Goal: Task Accomplishment & Management: Complete application form

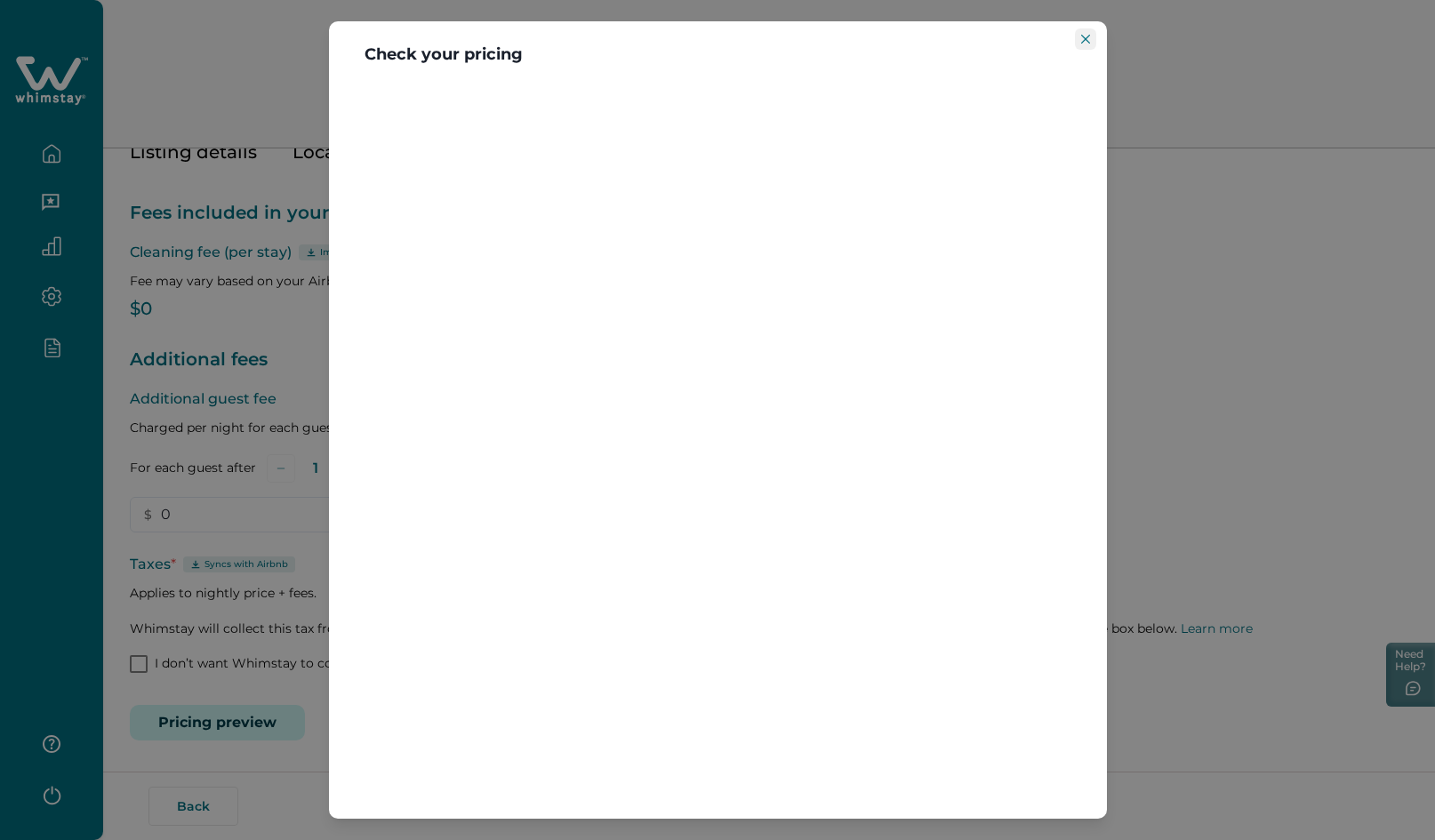
click at [1081, 42] on icon "Close" at bounding box center [1085, 38] width 9 height 9
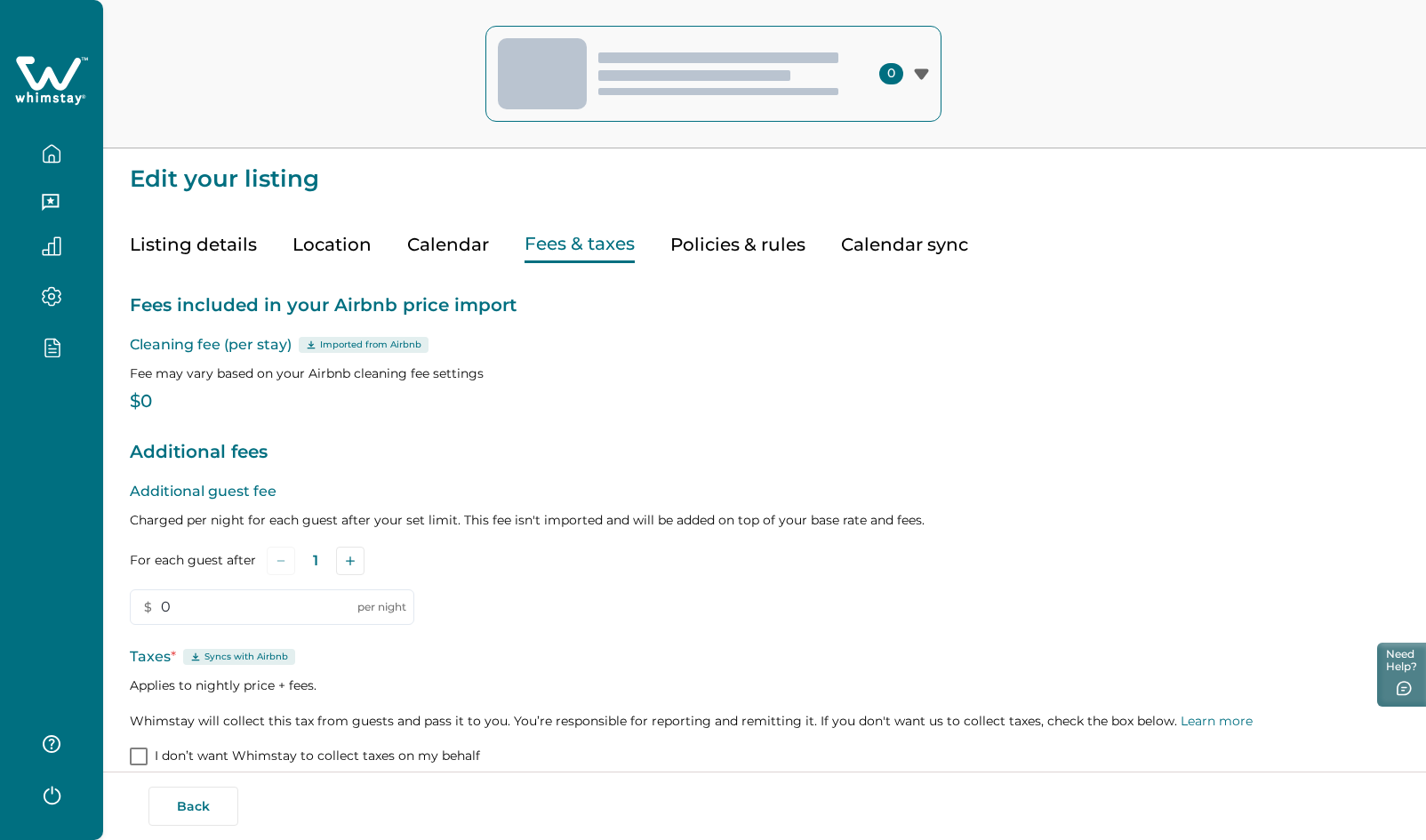
click at [71, 71] on icon at bounding box center [49, 73] width 65 height 33
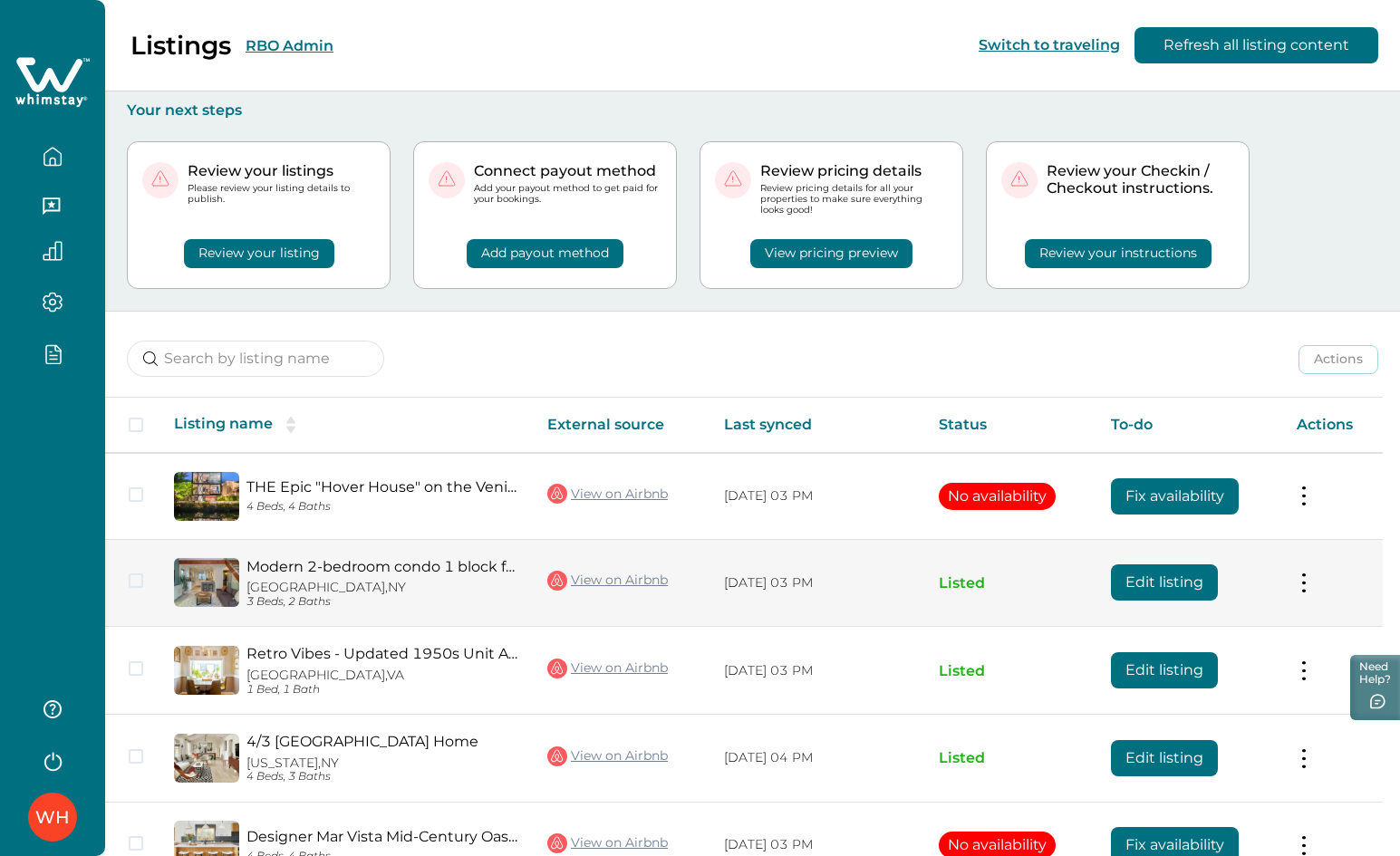
scroll to position [108, 0]
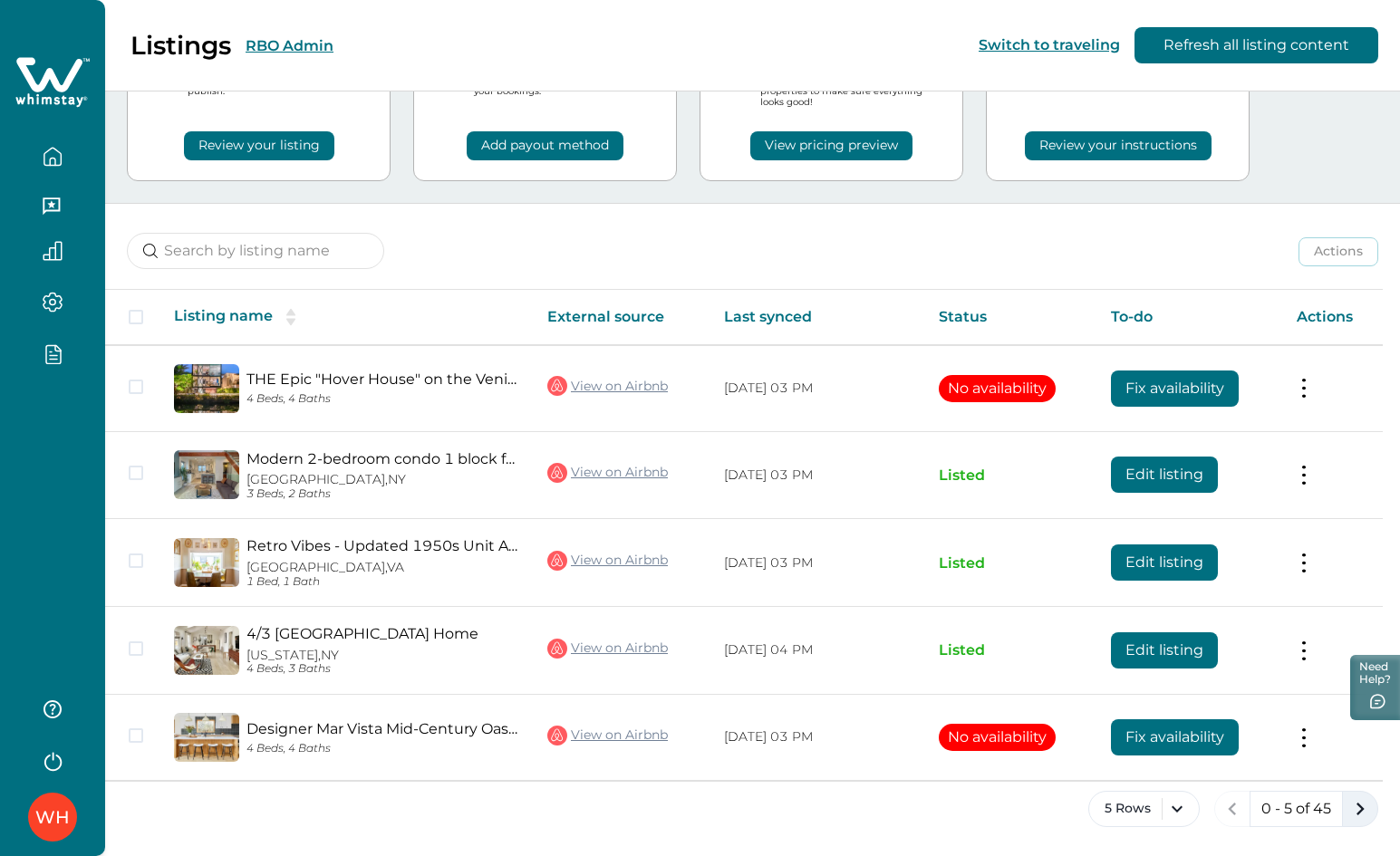
click at [1356, 813] on icon "next page" at bounding box center [1360, 808] width 25 height 25
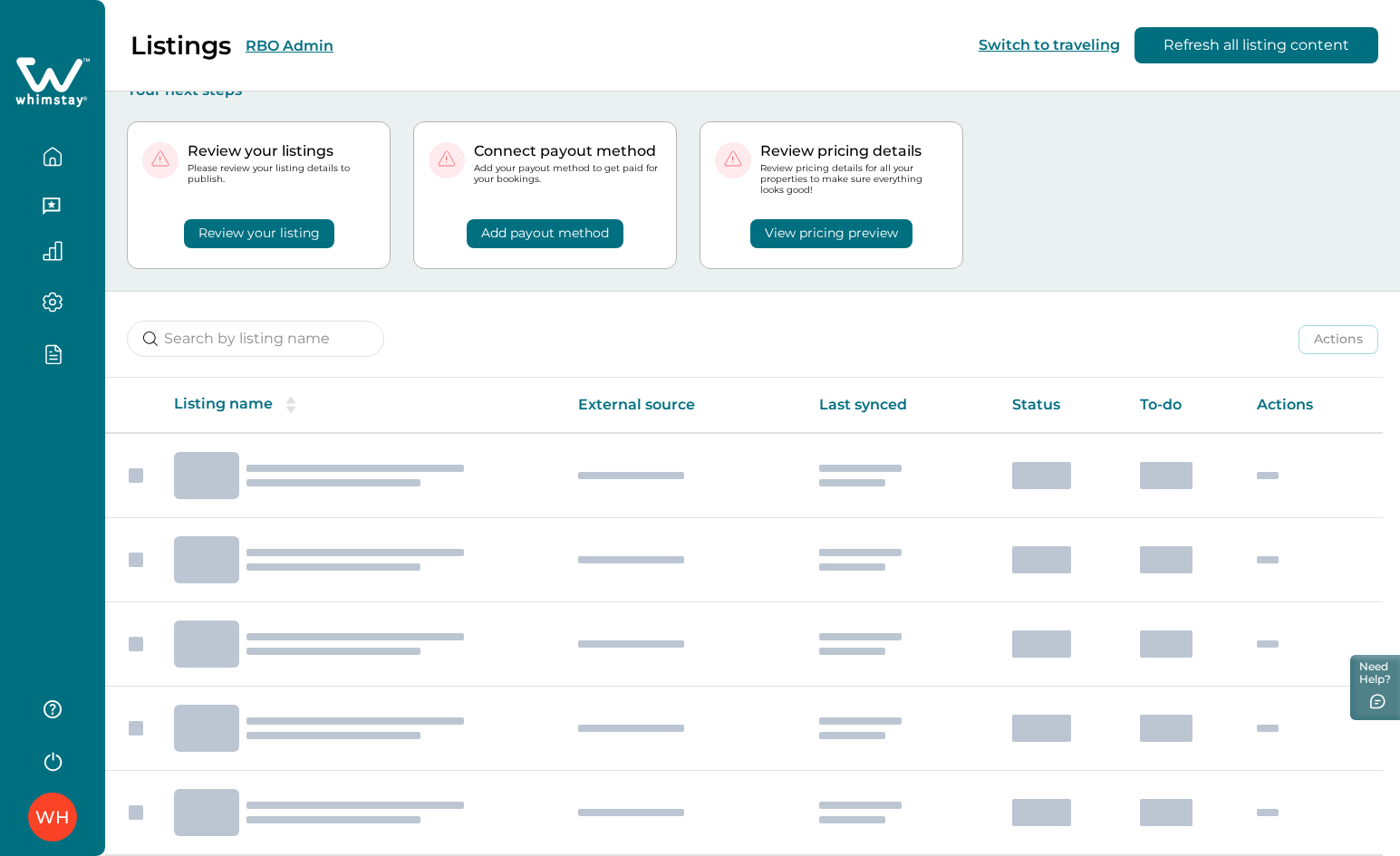
scroll to position [108, 0]
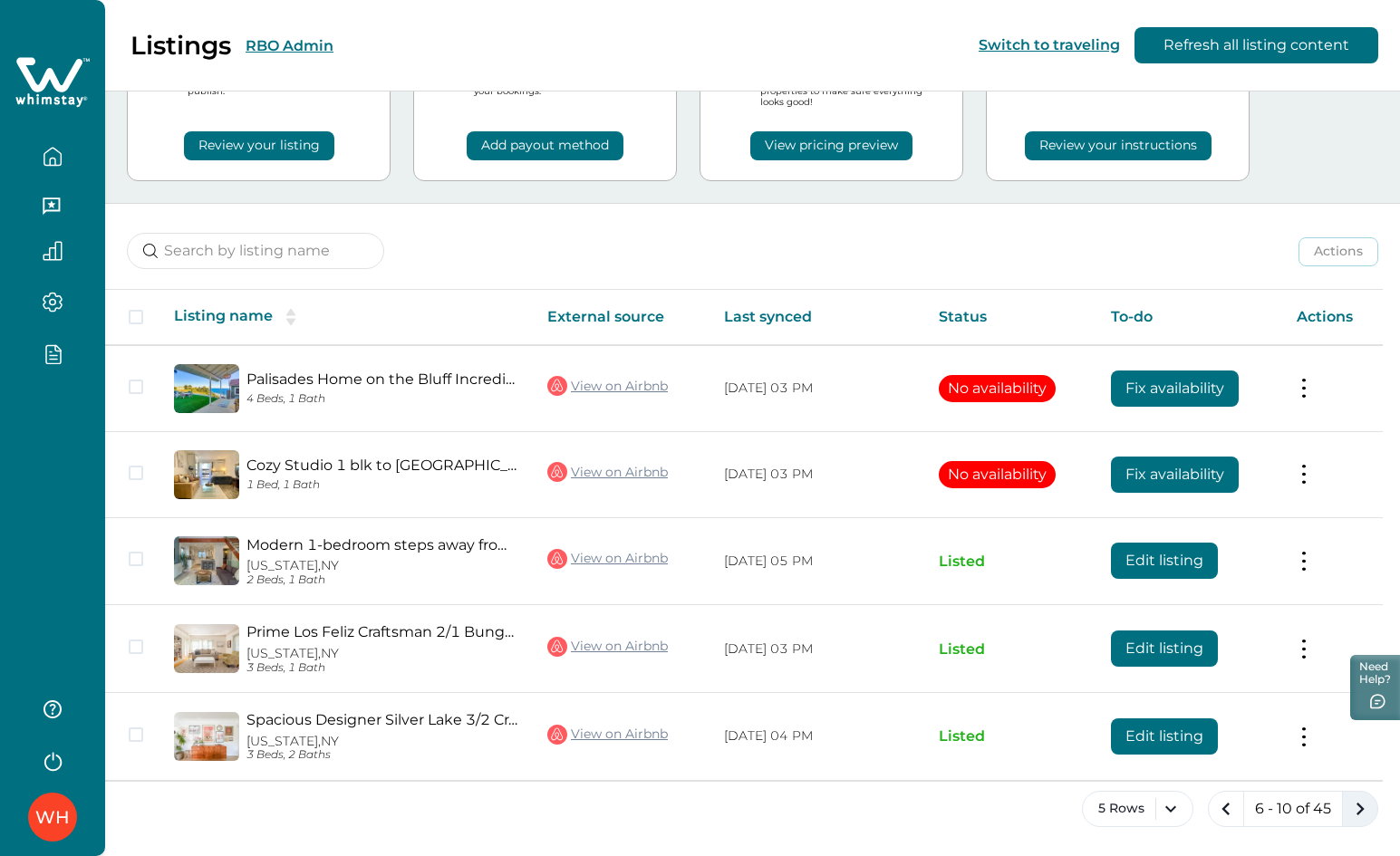
click at [1359, 797] on icon "next page" at bounding box center [1360, 808] width 25 height 25
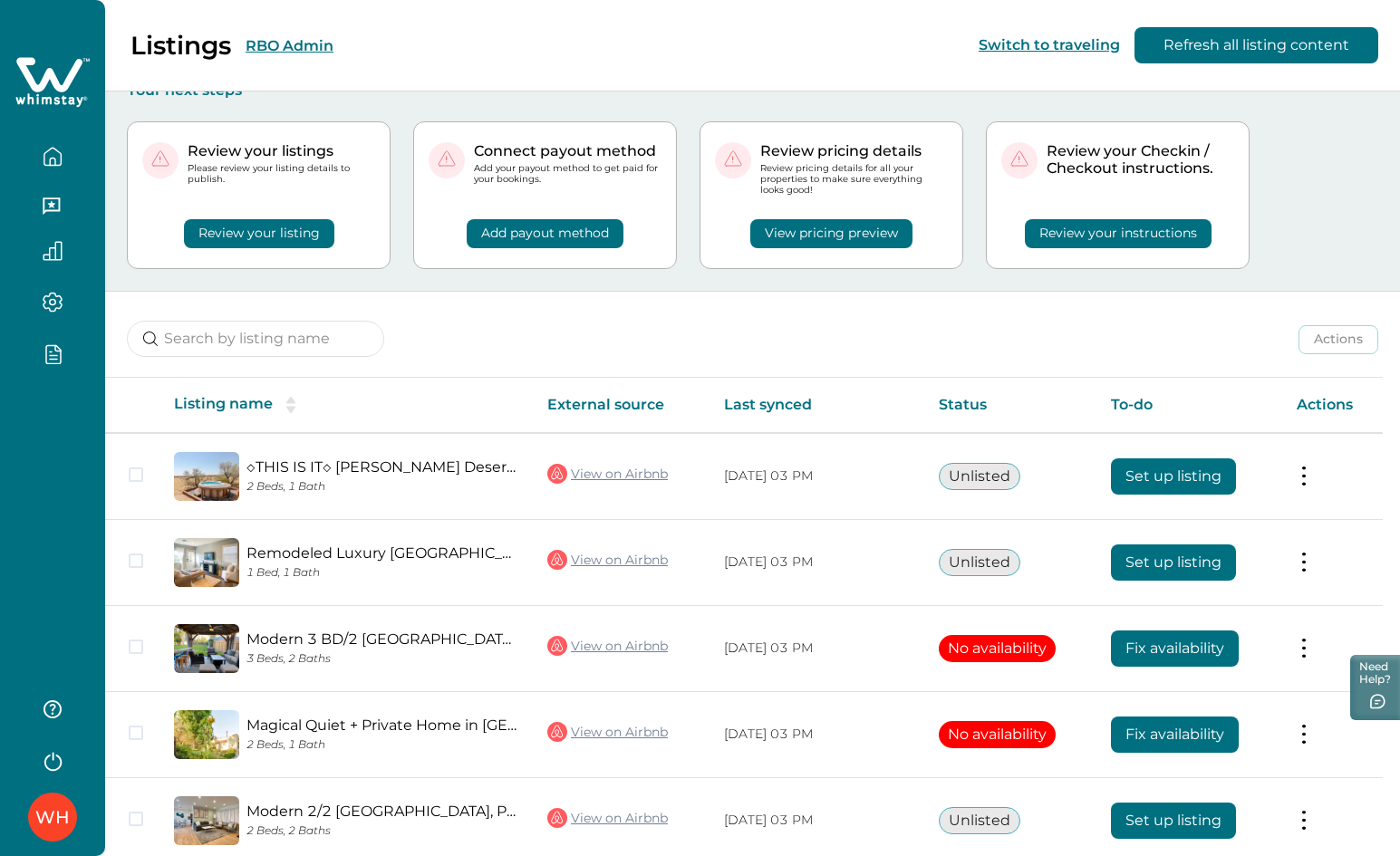
scroll to position [103, 0]
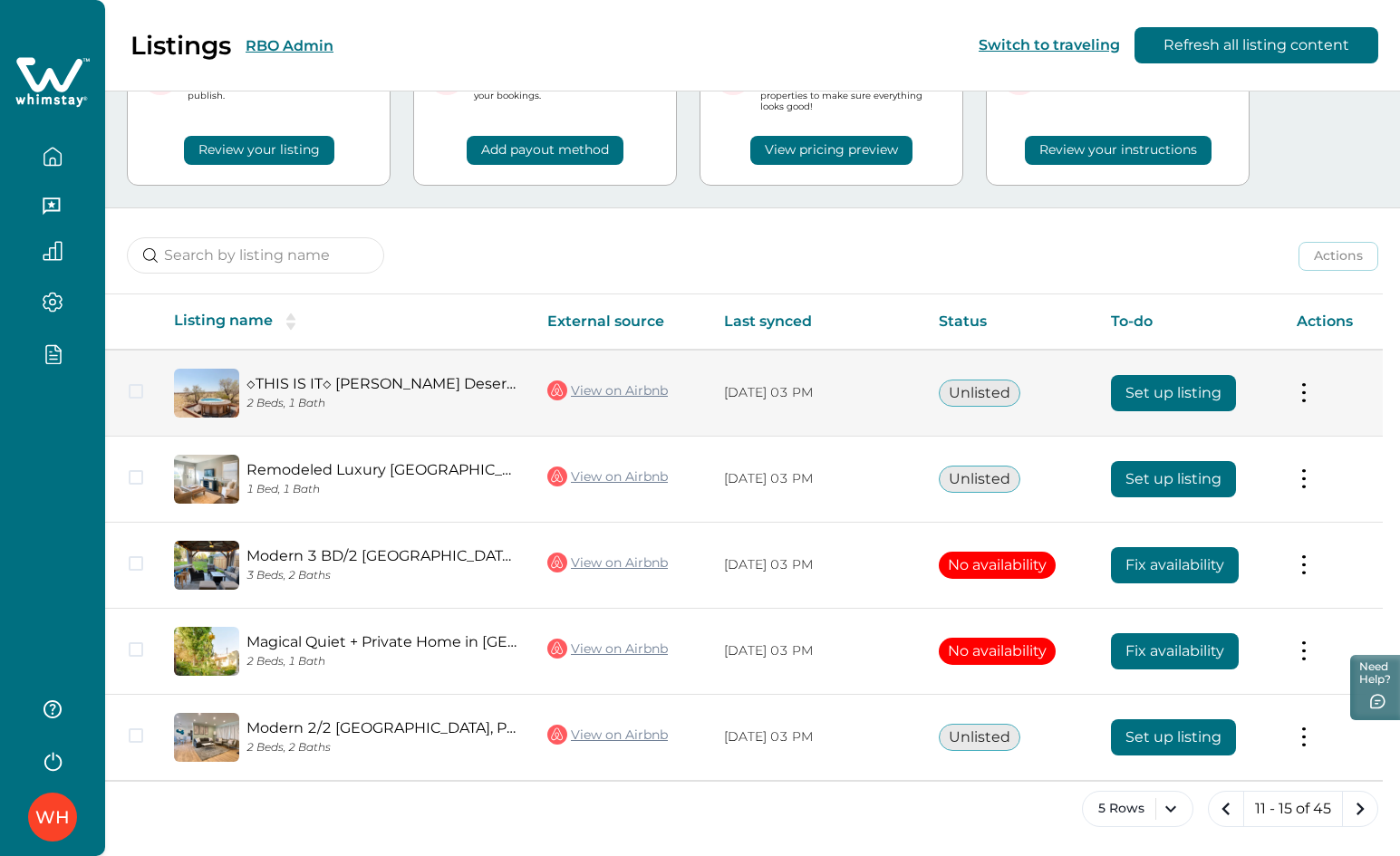
click at [1184, 394] on button "Set up listing" at bounding box center [1173, 392] width 125 height 36
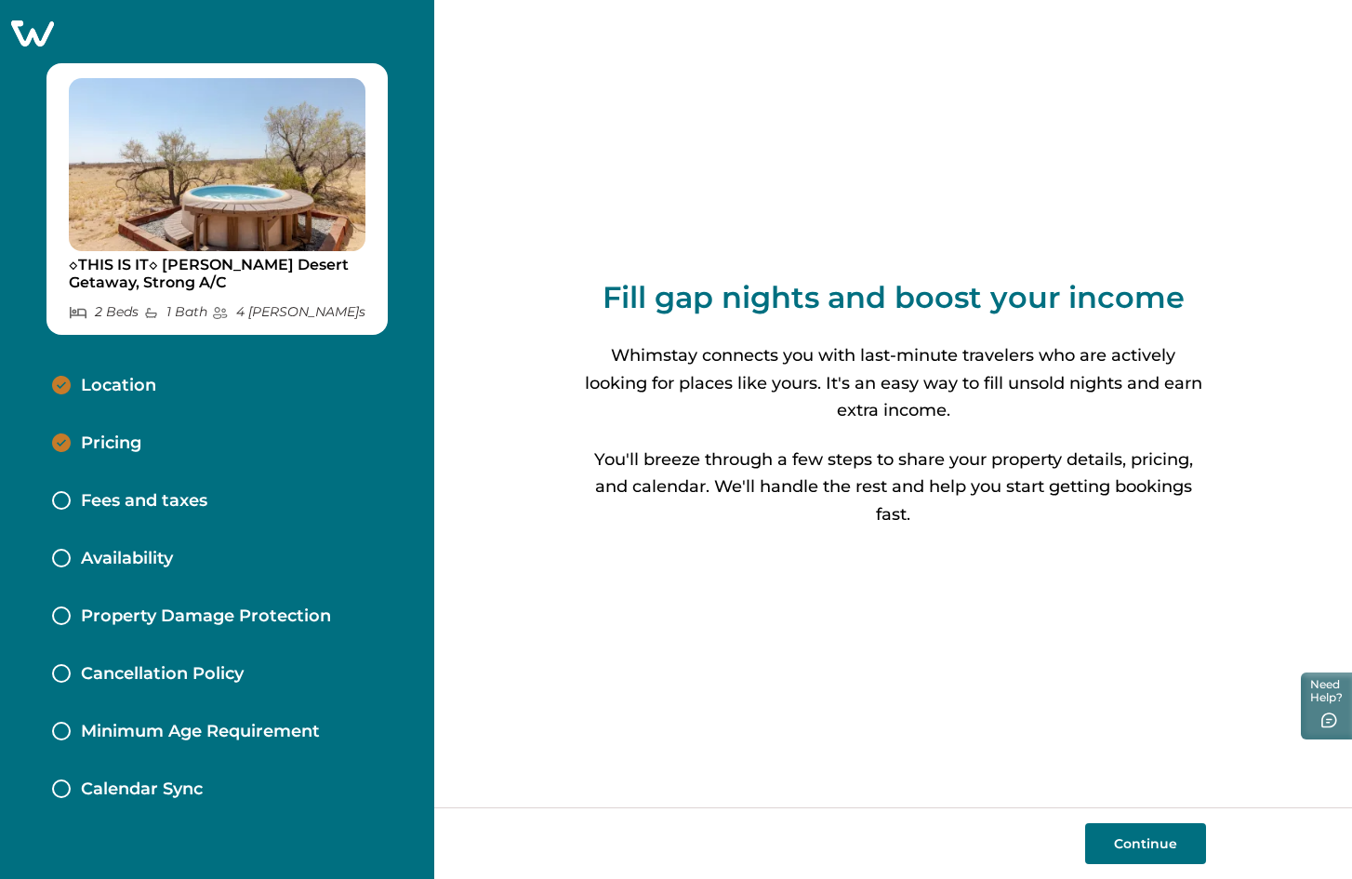
click at [133, 377] on p "Location" at bounding box center [118, 386] width 75 height 20
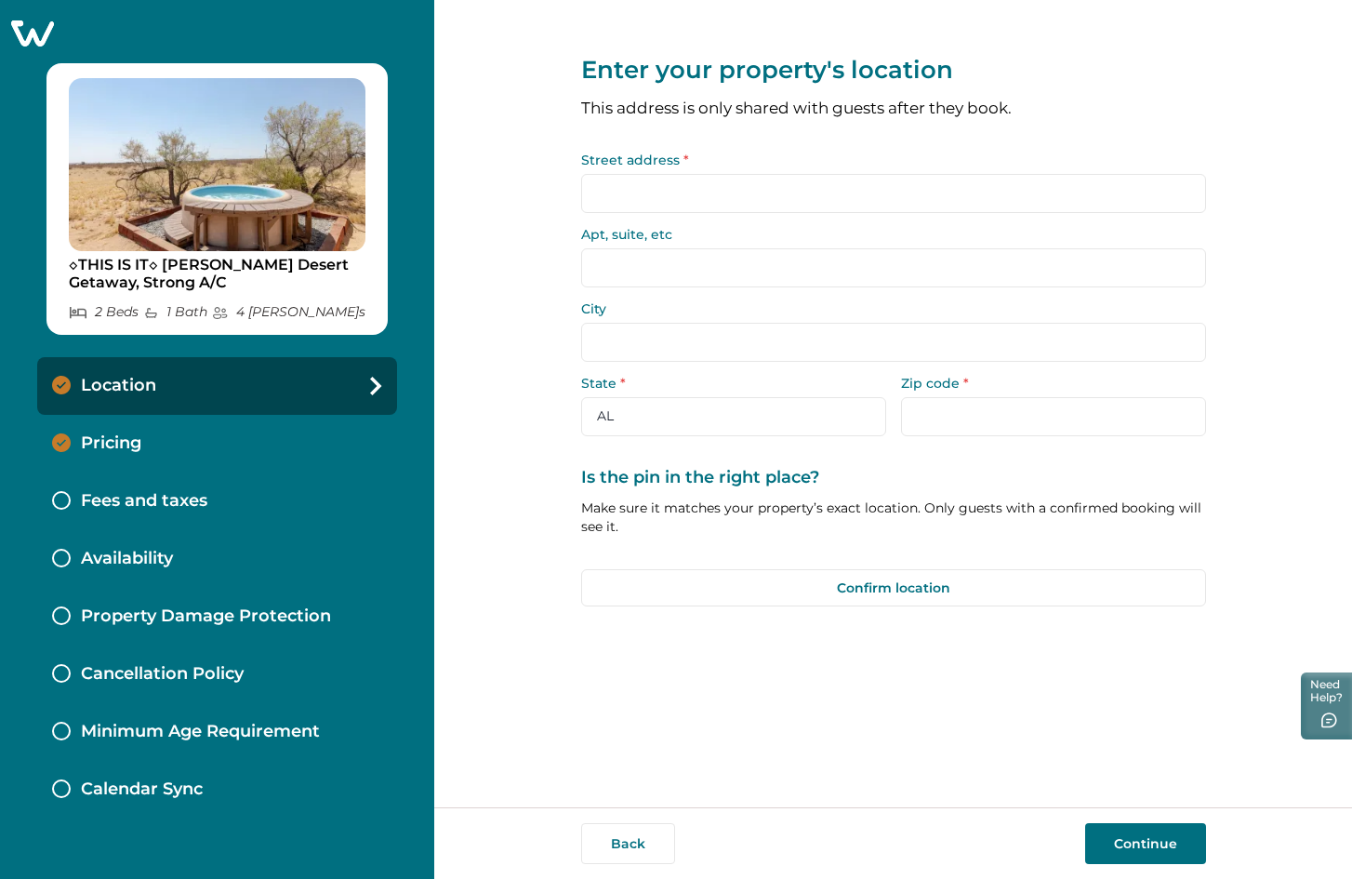
click at [691, 210] on input "Street address *" at bounding box center [893, 193] width 625 height 39
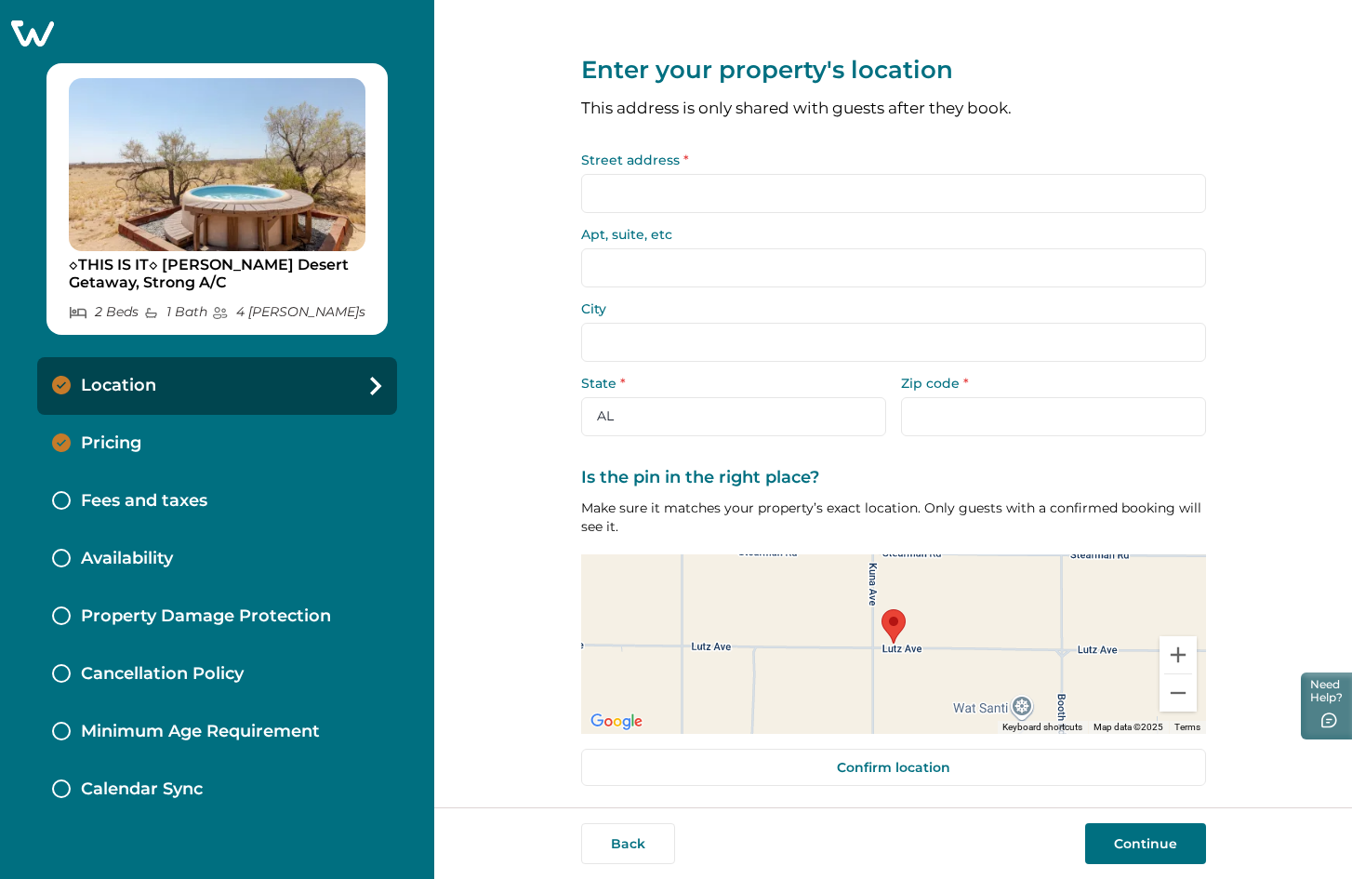
click at [176, 796] on p "Calendar Sync" at bounding box center [142, 789] width 122 height 20
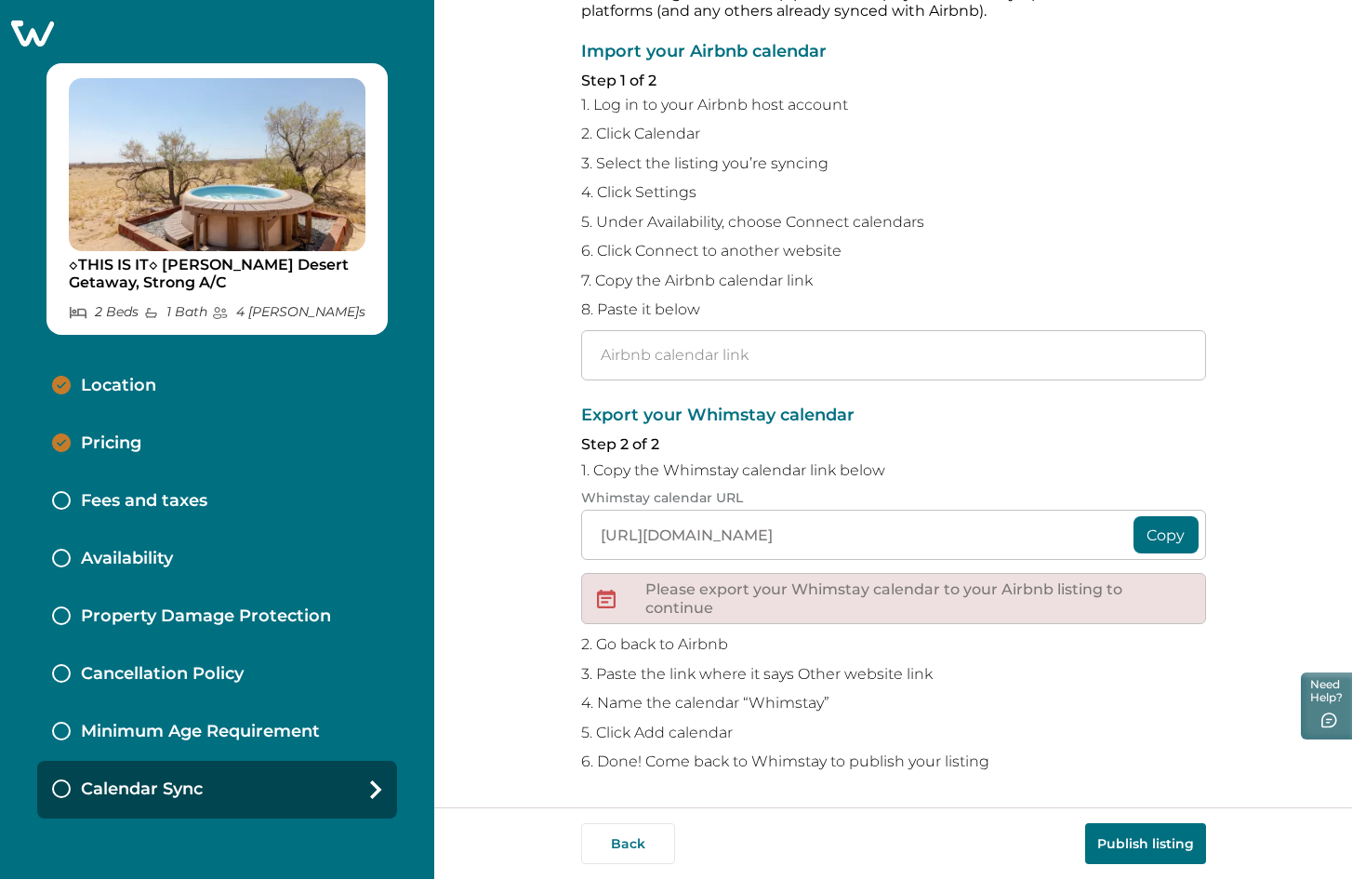
scroll to position [125, 0]
click at [796, 368] on input "text" at bounding box center [893, 354] width 625 height 50
paste input "[URL][DOMAIN_NAME]"
click at [1136, 848] on button "Publish listing" at bounding box center [1145, 843] width 121 height 41
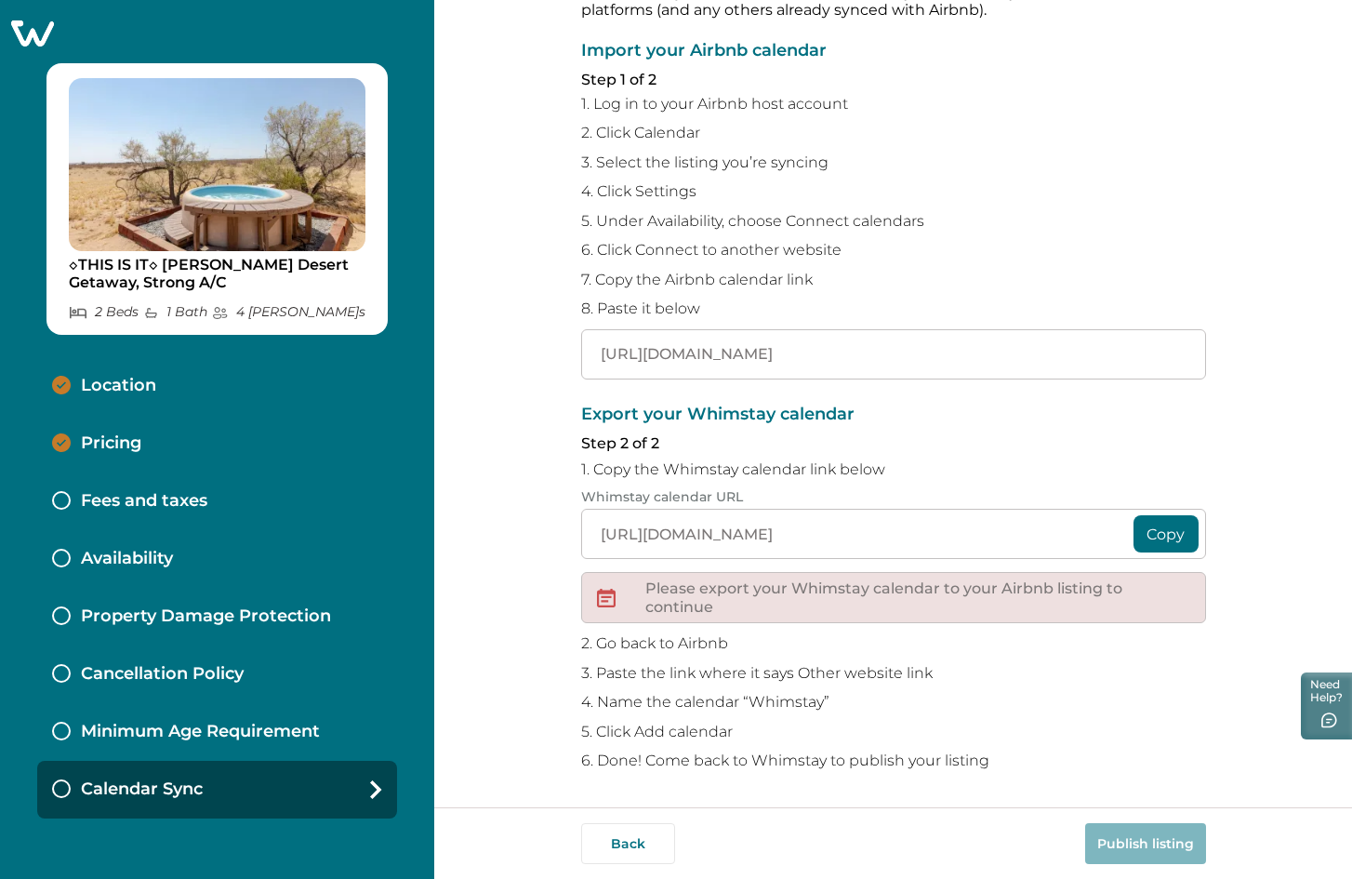
scroll to position [0, 210]
drag, startPoint x: 967, startPoint y: 361, endPoint x: 1227, endPoint y: 357, distance: 259.5
click at [1227, 357] on div "Sync your Whimstay and Airbnb calendars To avoid double bookings, you’ll need t…" at bounding box center [893, 403] width 918 height 807
click at [711, 346] on input "[URL][DOMAIN_NAME]" at bounding box center [893, 354] width 625 height 50
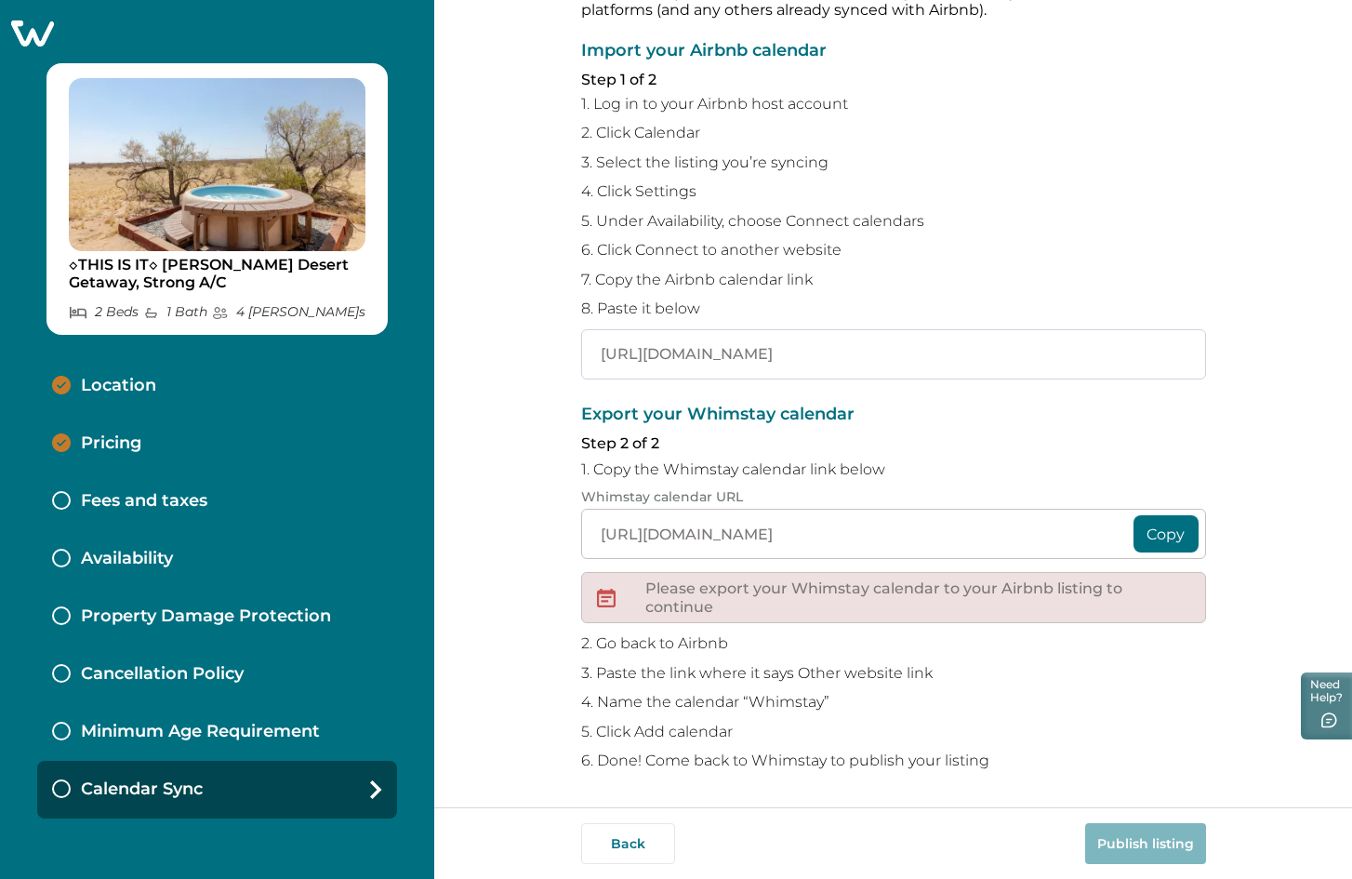
paste input "092019421665008674.ics?s=3e1deff4efe94cedbc79b564342ccde6"
type input "[URL][DOMAIN_NAME]"
click at [1180, 852] on button "Publish listing" at bounding box center [1145, 843] width 121 height 41
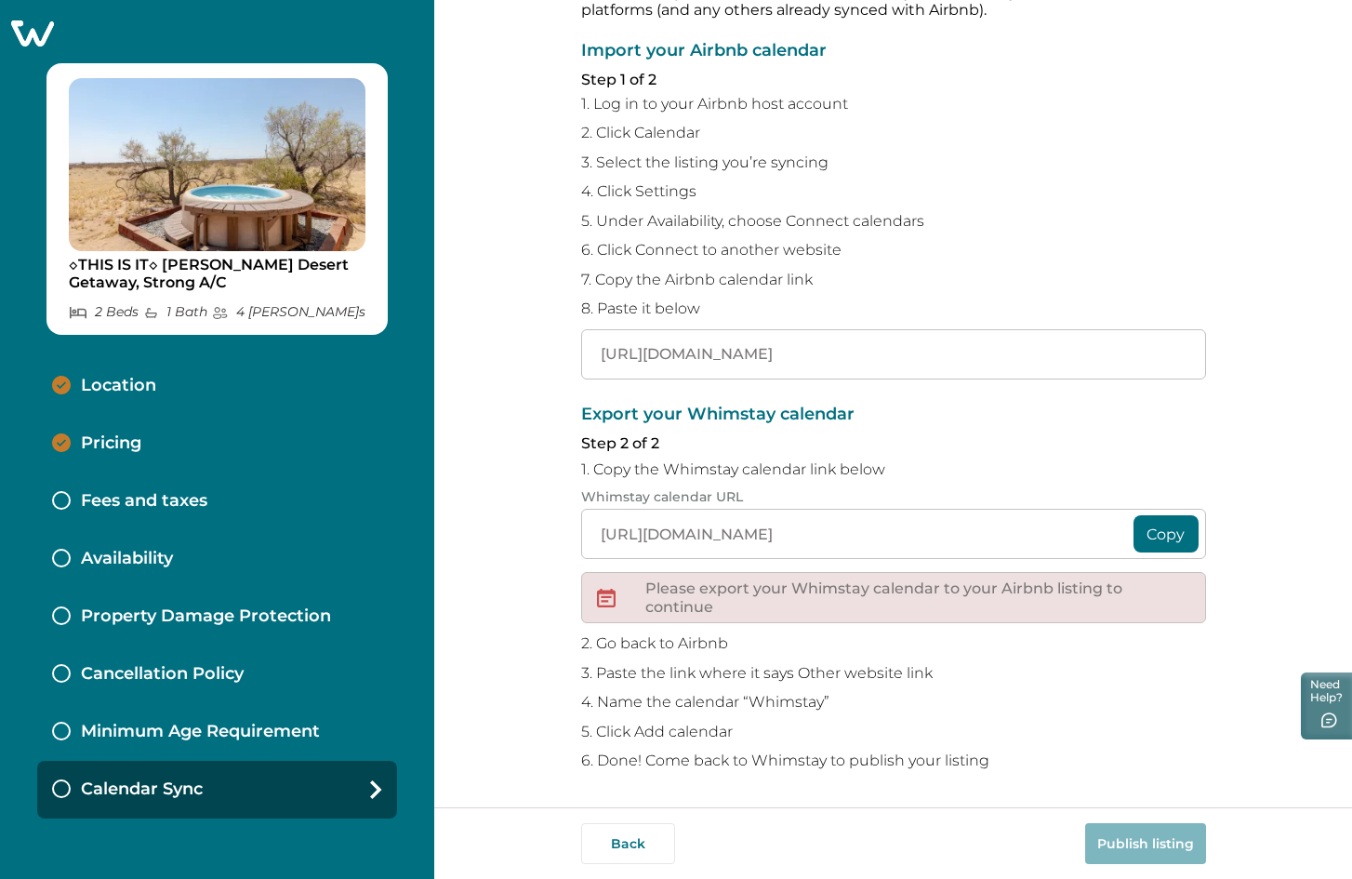
click at [96, 711] on div "Minimum Age Requirement" at bounding box center [217, 732] width 360 height 58
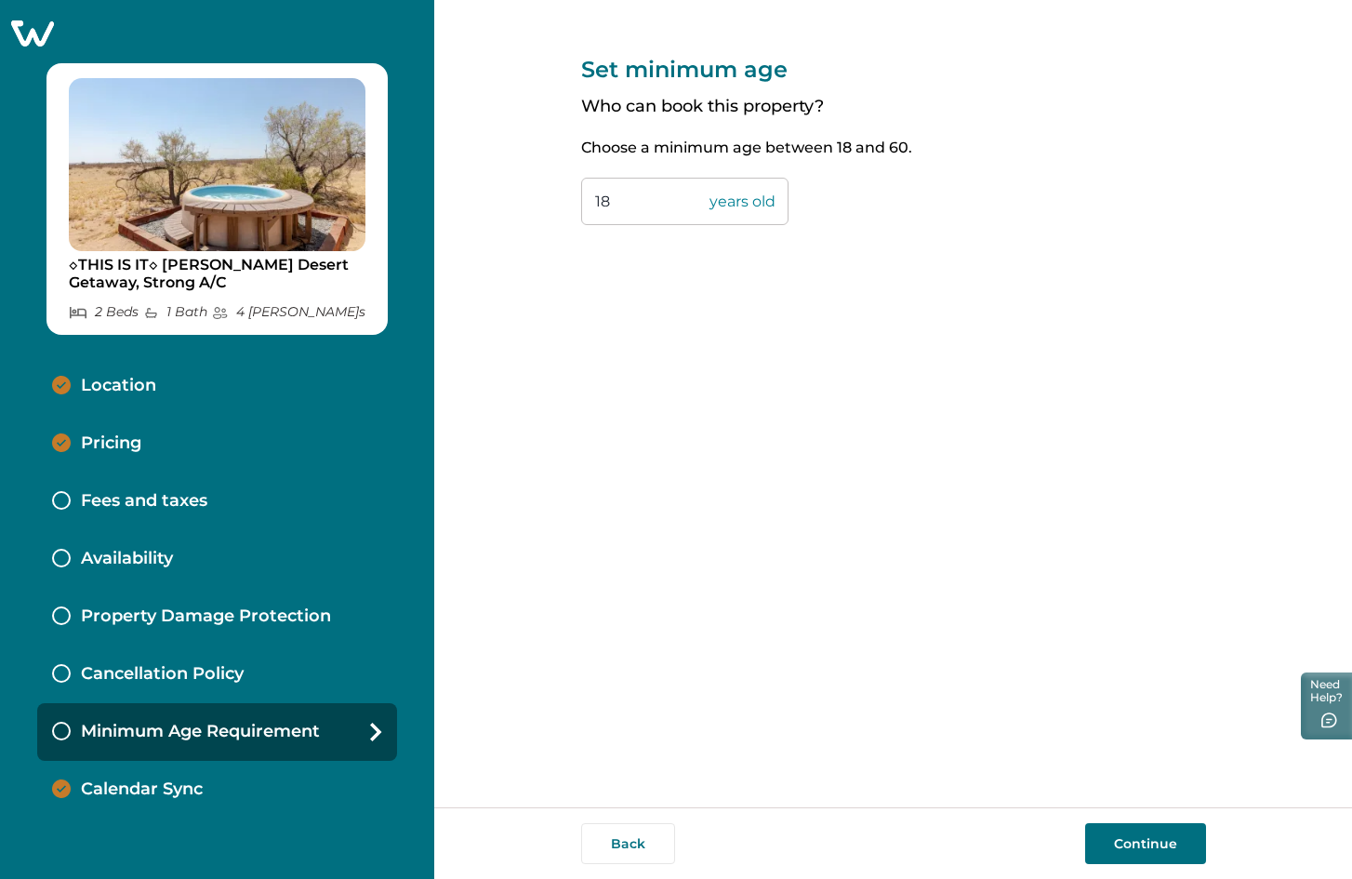
click at [146, 497] on p "Fees and taxes" at bounding box center [144, 501] width 126 height 20
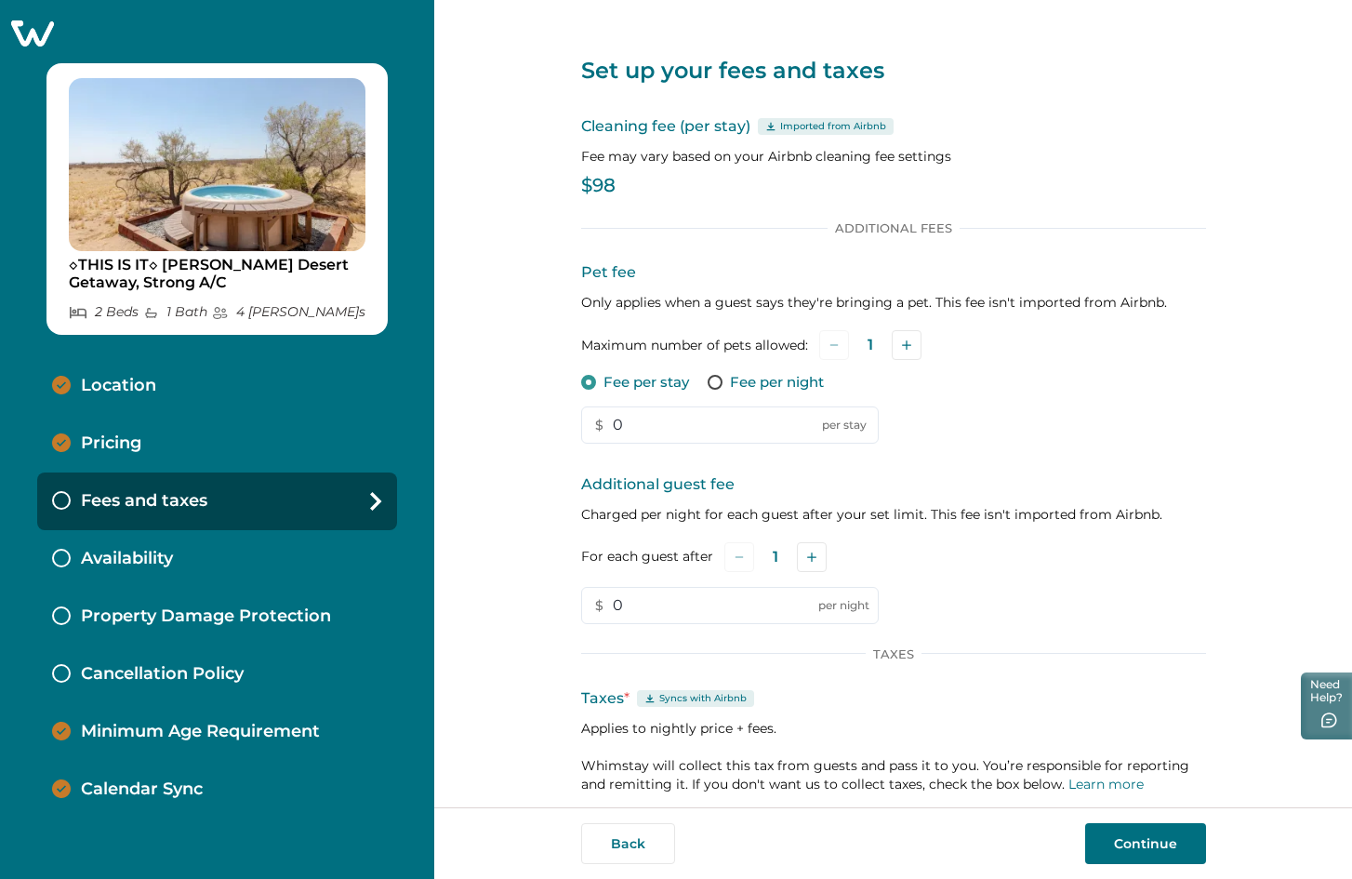
click at [140, 557] on p "Availability" at bounding box center [127, 559] width 92 height 20
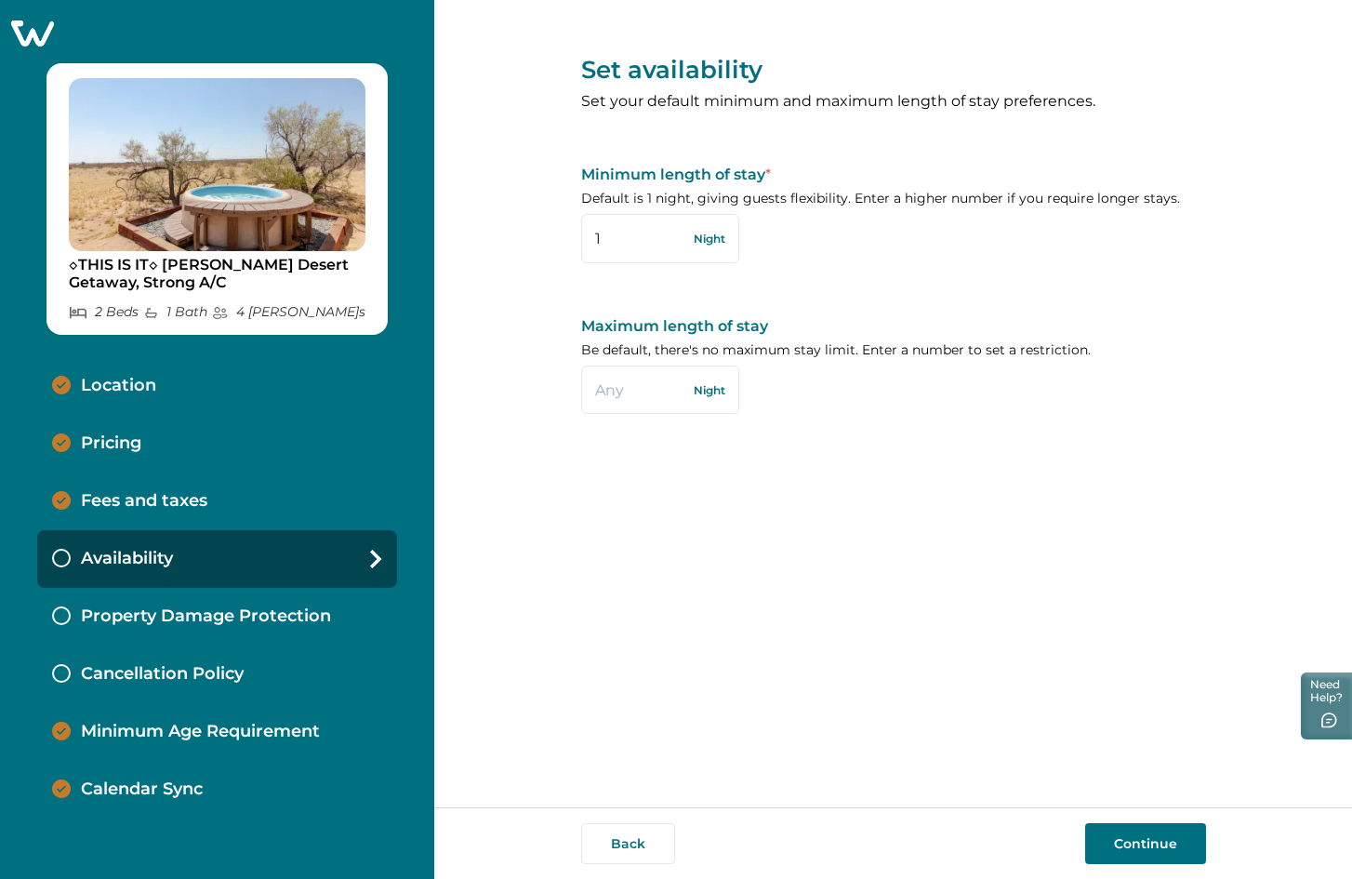
click at [1086, 828] on button "Continue" at bounding box center [1145, 843] width 121 height 41
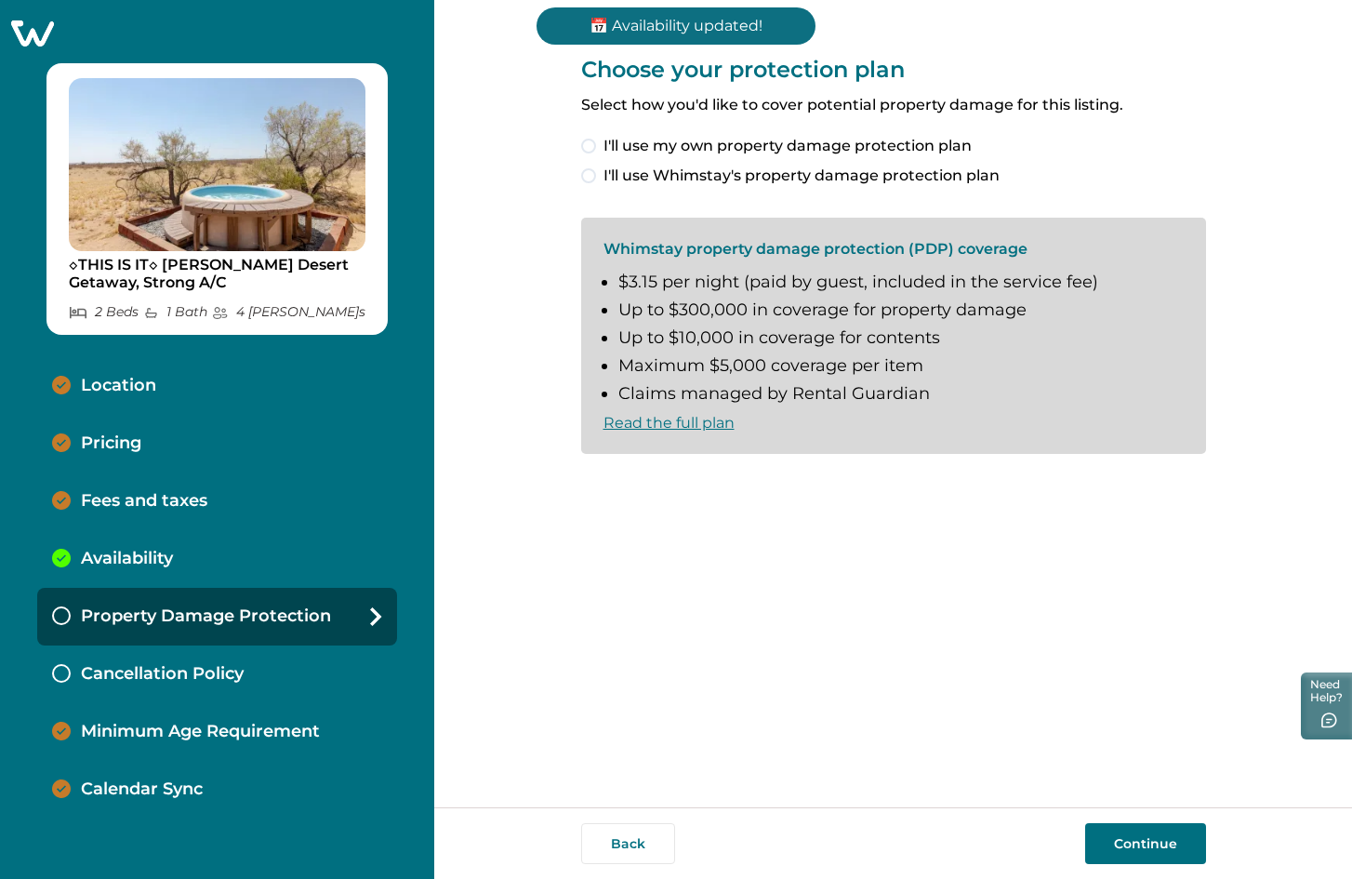
click at [185, 555] on div "Availability" at bounding box center [217, 559] width 360 height 58
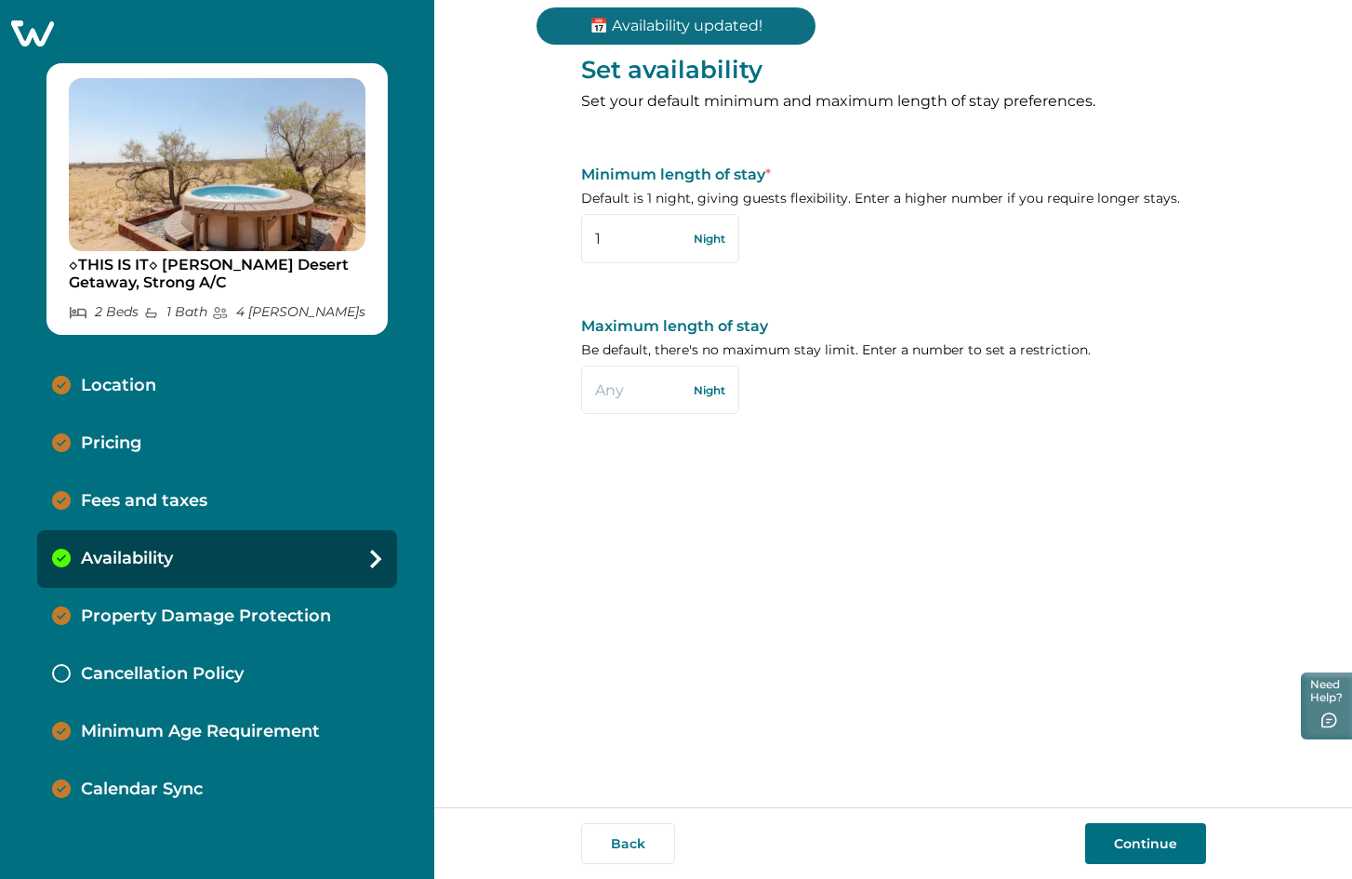
click at [157, 611] on p "Property Damage Protection" at bounding box center [206, 616] width 250 height 20
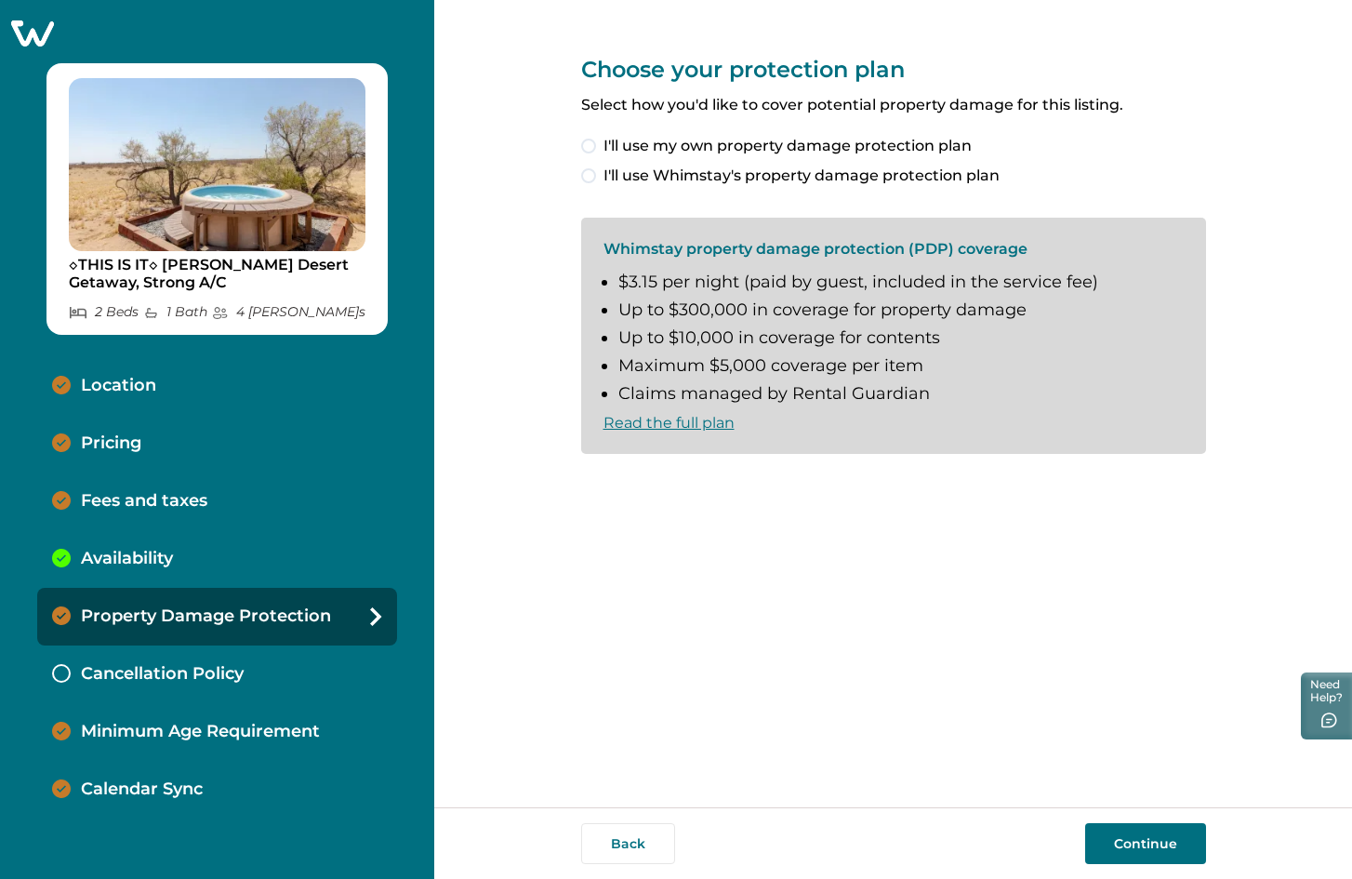
click at [158, 564] on p "Availability" at bounding box center [127, 559] width 92 height 20
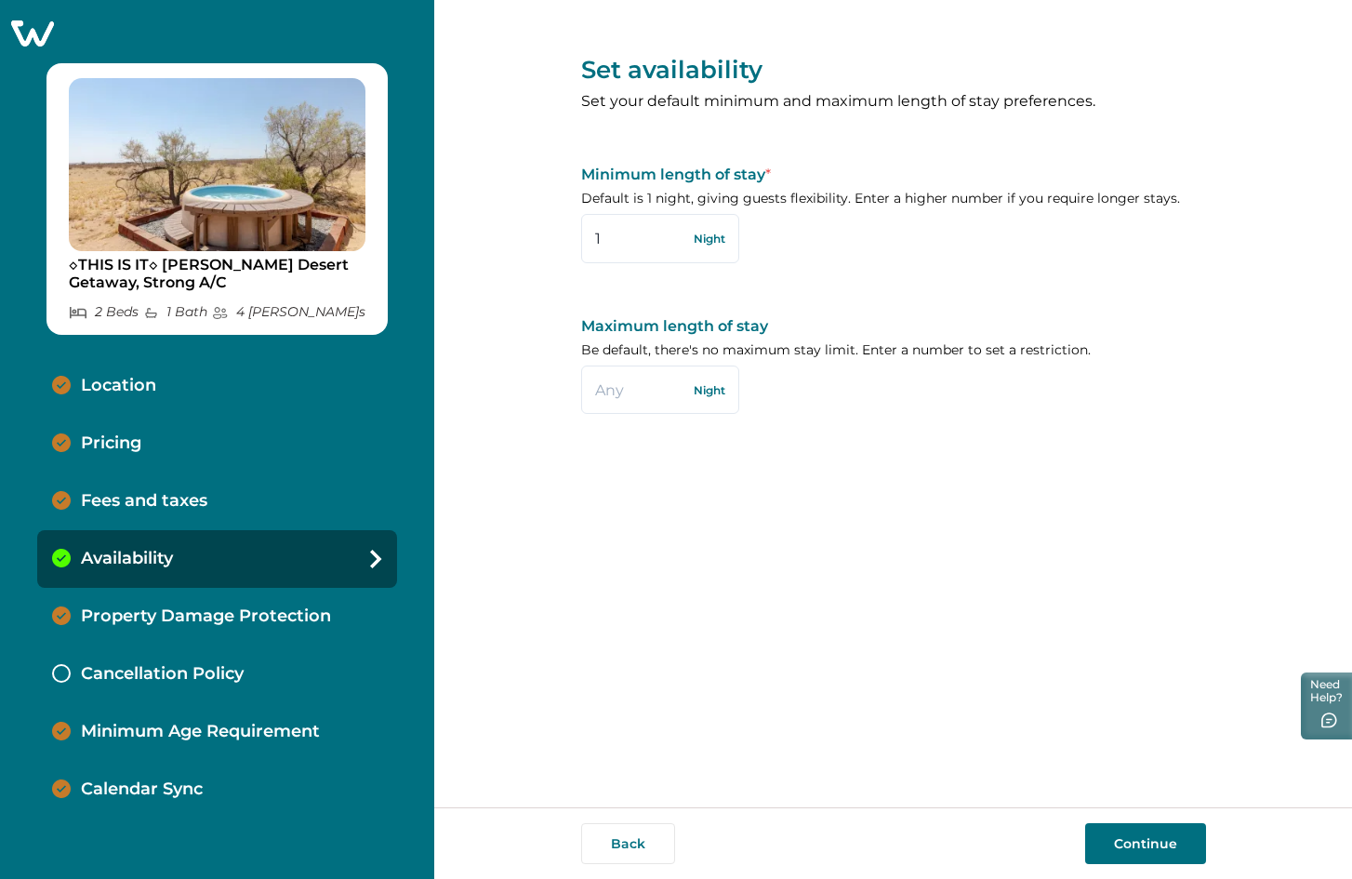
click at [143, 606] on p "Property Damage Protection" at bounding box center [206, 616] width 250 height 20
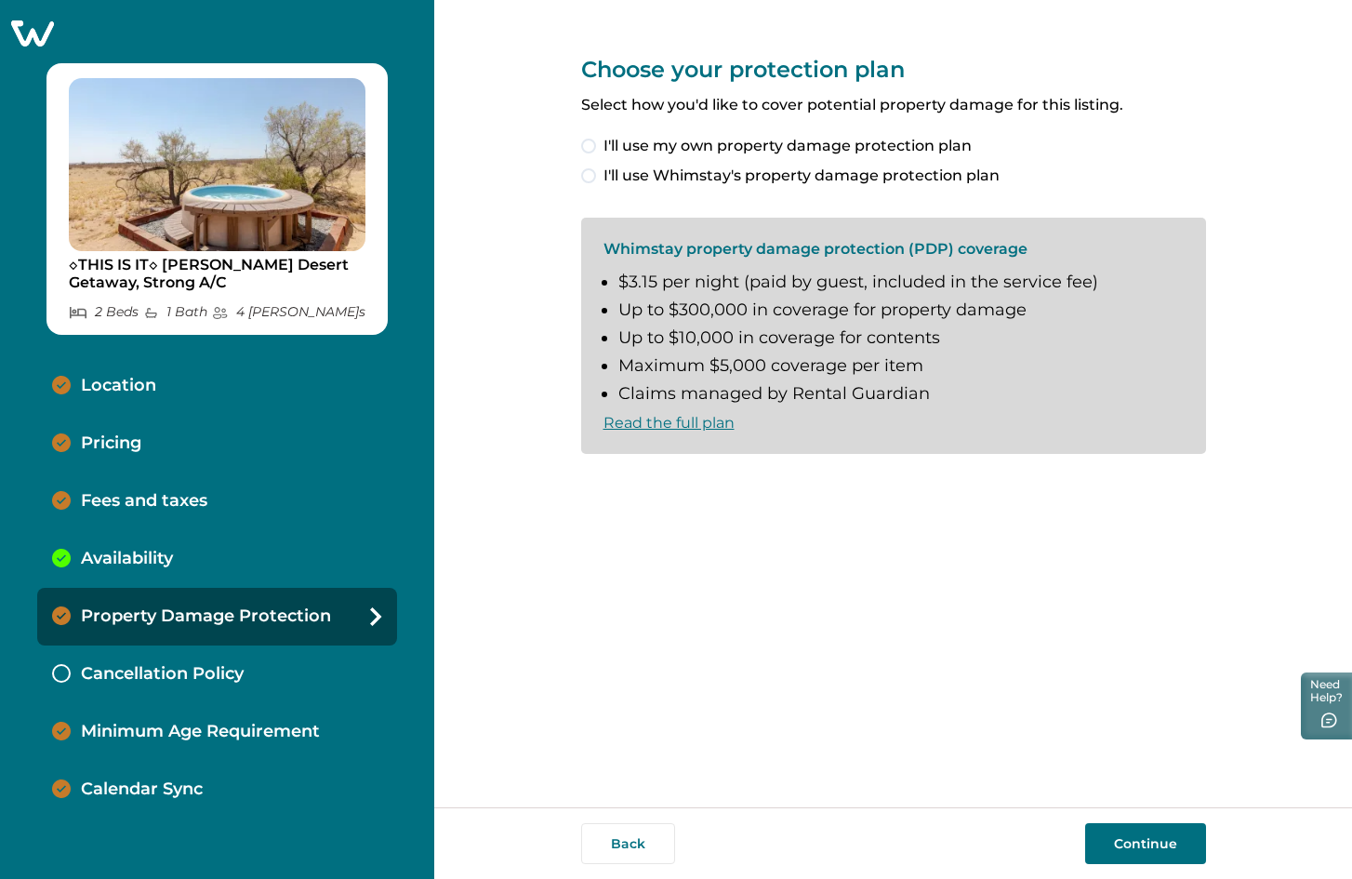
click at [157, 563] on p "Availability" at bounding box center [127, 559] width 92 height 20
